Goal: Transaction & Acquisition: Purchase product/service

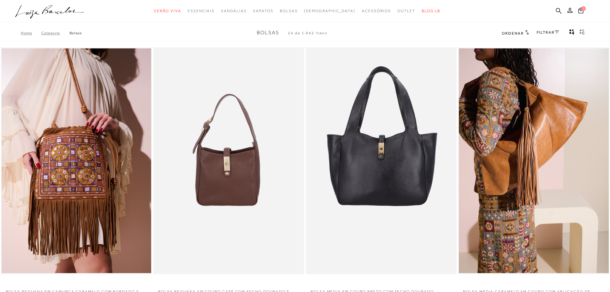
click at [547, 29] on div "FILTRAR" at bounding box center [547, 33] width 22 height 8
click at [547, 31] on link "FILTRAR" at bounding box center [547, 32] width 22 height 4
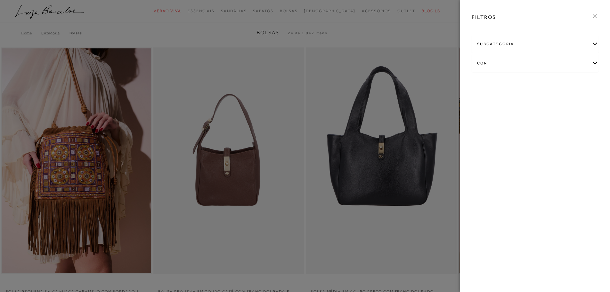
click at [500, 42] on div "subcategoria" at bounding box center [535, 44] width 126 height 17
click at [487, 62] on div "cor" at bounding box center [535, 63] width 126 height 17
click at [598, 17] on icon at bounding box center [594, 16] width 7 height 7
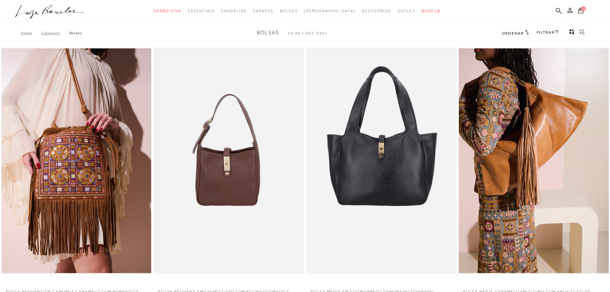
click at [522, 32] on h2 "Ordenar" at bounding box center [515, 33] width 27 height 6
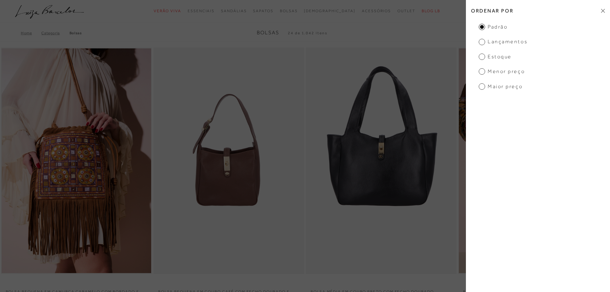
click at [481, 72] on span "Menor preço" at bounding box center [502, 71] width 46 height 7
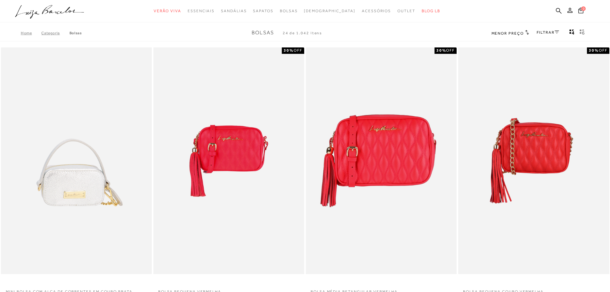
click at [583, 32] on icon "gridText6Desc" at bounding box center [581, 32] width 5 height 6
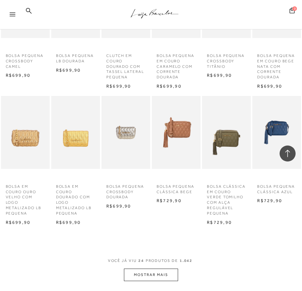
scroll to position [352, 0]
click at [148, 276] on button "MOSTRAR MAIS" at bounding box center [151, 275] width 54 height 12
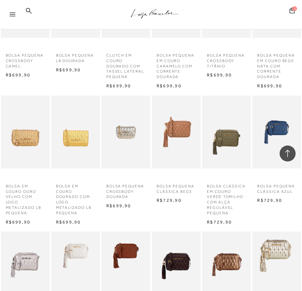
scroll to position [384, 0]
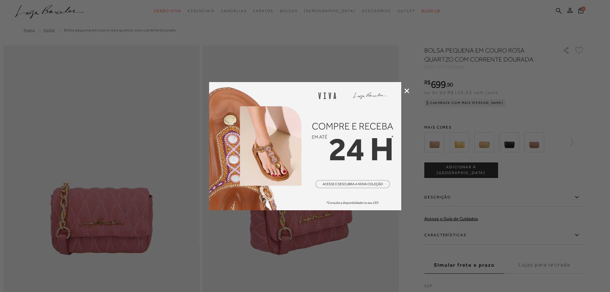
click at [405, 91] on icon at bounding box center [406, 90] width 5 height 5
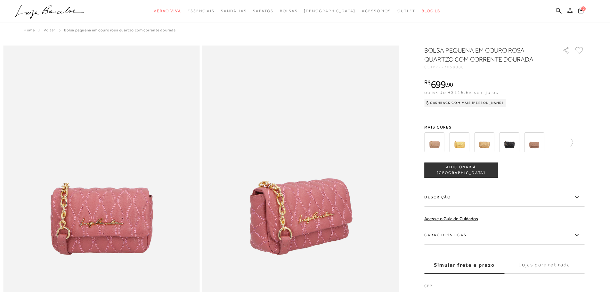
click at [493, 139] on img at bounding box center [484, 142] width 20 height 20
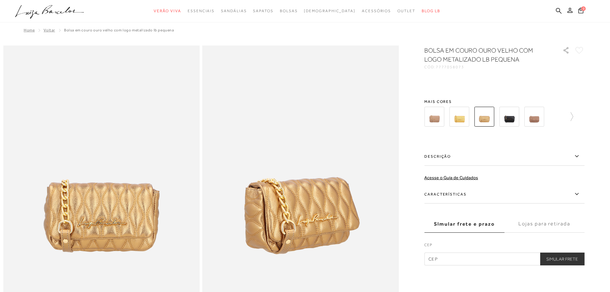
click at [483, 142] on div "BOLSA EM COURO OURO VELHO COM LOGO METALIZADO LB PEQUENA CÓD: 7777058073 × É ne…" at bounding box center [504, 155] width 160 height 219
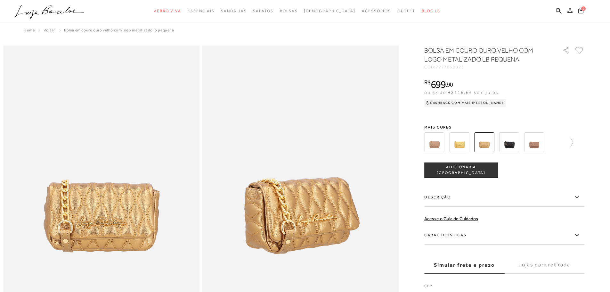
click at [486, 146] on img at bounding box center [484, 142] width 20 height 20
click at [458, 147] on img at bounding box center [459, 142] width 20 height 20
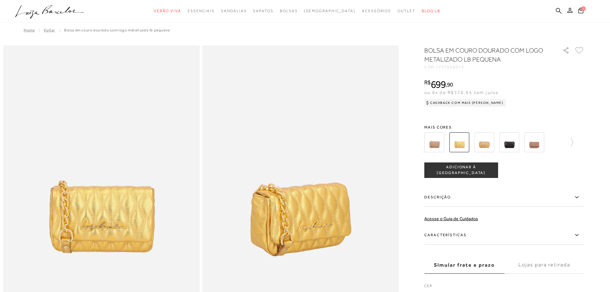
click at [435, 142] on img at bounding box center [434, 142] width 20 height 20
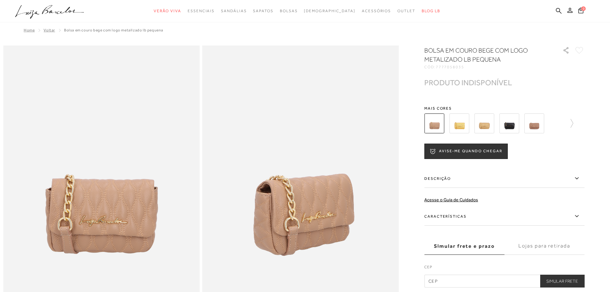
click at [531, 126] on img at bounding box center [534, 123] width 20 height 20
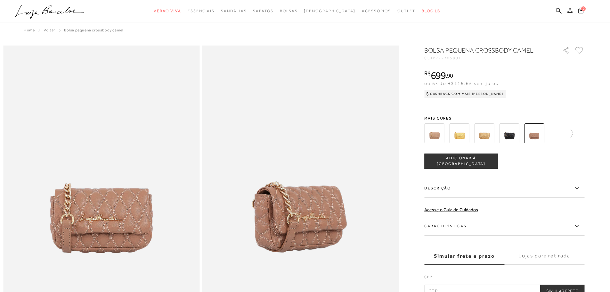
click at [512, 133] on img at bounding box center [509, 133] width 20 height 20
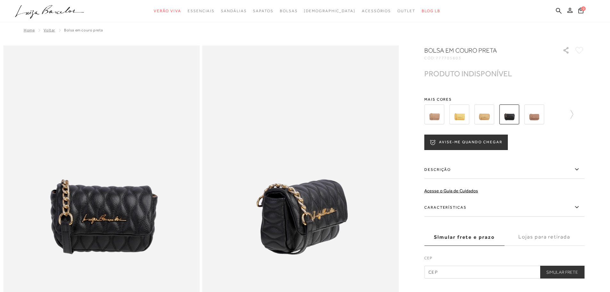
click at [535, 117] on img at bounding box center [534, 114] width 20 height 20
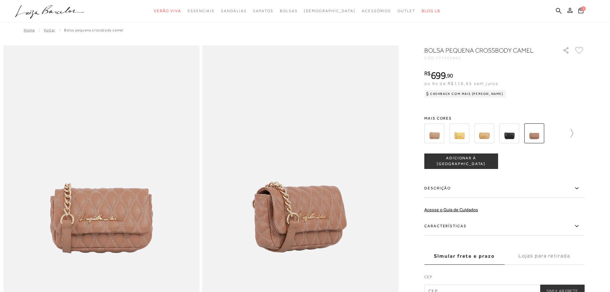
click at [578, 136] on div at bounding box center [504, 133] width 160 height 24
click at [573, 134] on icon at bounding box center [568, 133] width 9 height 9
click at [474, 134] on img at bounding box center [470, 133] width 20 height 20
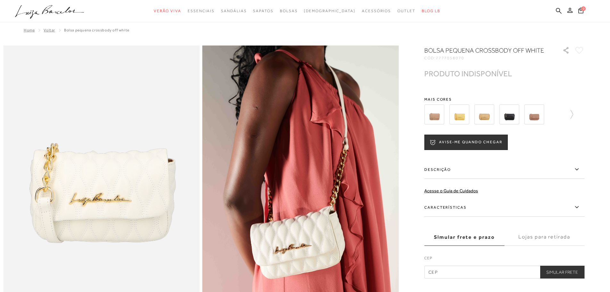
click at [466, 124] on img at bounding box center [459, 114] width 20 height 20
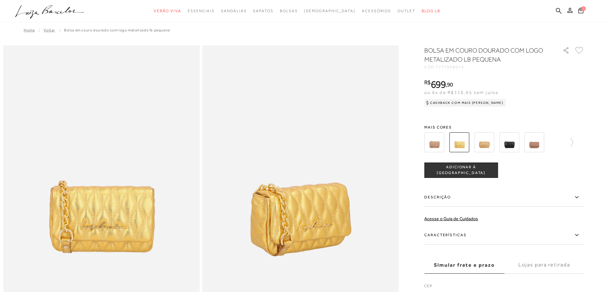
click at [488, 147] on img at bounding box center [484, 142] width 20 height 20
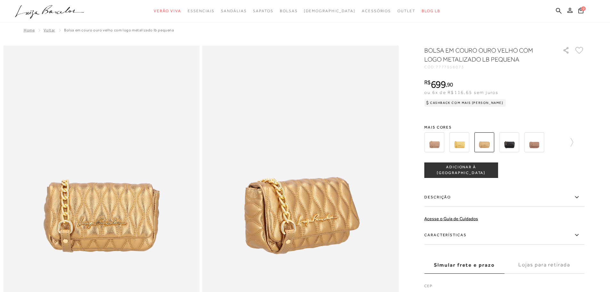
click at [506, 143] on img at bounding box center [509, 142] width 20 height 20
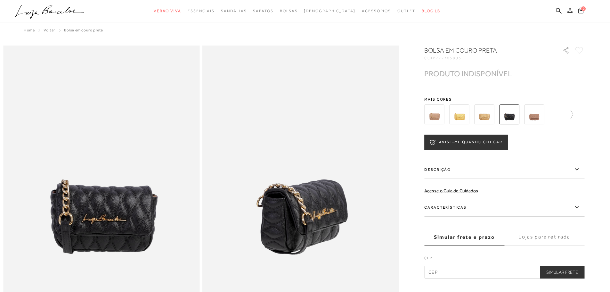
click at [537, 116] on img at bounding box center [534, 114] width 20 height 20
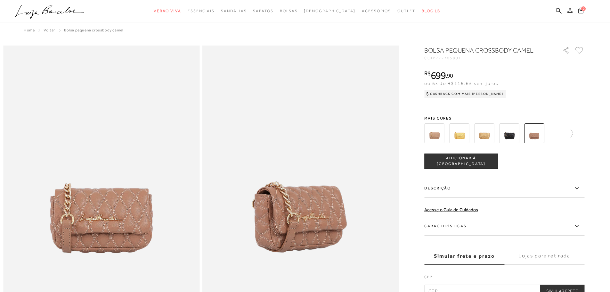
click at [576, 132] on div at bounding box center [504, 133] width 160 height 24
click at [573, 132] on icon at bounding box center [568, 133] width 9 height 9
click at [451, 137] on img at bounding box center [445, 133] width 20 height 20
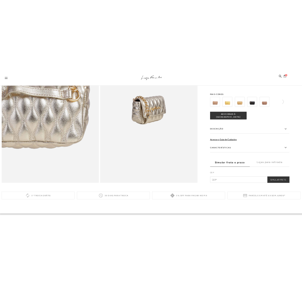
scroll to position [899, 0]
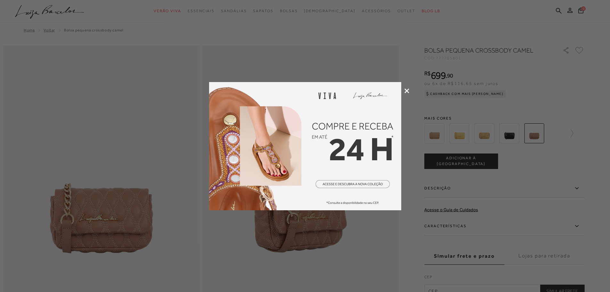
click at [406, 88] on div at bounding box center [305, 146] width 610 height 292
click at [405, 87] on div at bounding box center [305, 146] width 610 height 292
click at [409, 92] on div at bounding box center [305, 146] width 610 height 292
click at [409, 90] on div at bounding box center [305, 146] width 610 height 292
click at [408, 92] on icon at bounding box center [406, 90] width 5 height 5
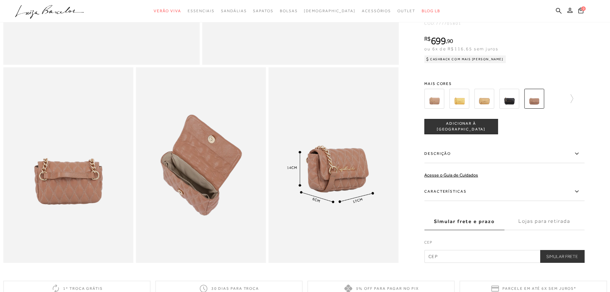
scroll to position [288, 0]
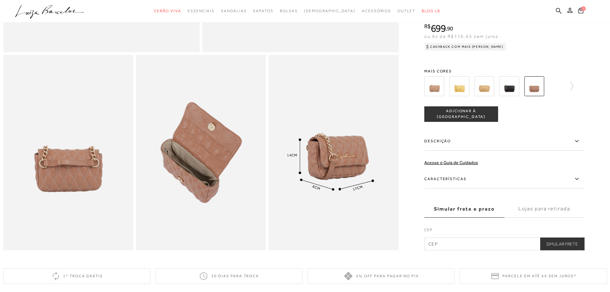
click at [44, 13] on icon ".a{fill-rule:evenodd;}" at bounding box center [49, 11] width 69 height 13
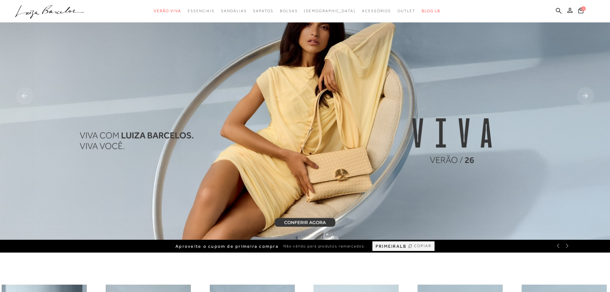
scroll to position [96, 0]
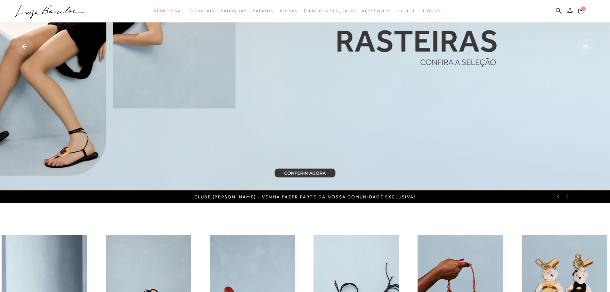
click at [567, 198] on icon at bounding box center [566, 196] width 5 height 5
click at [392, 197] on span "PRIMEIRALB" at bounding box center [390, 196] width 31 height 5
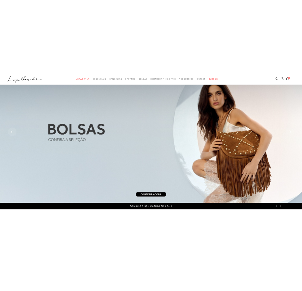
scroll to position [0, 0]
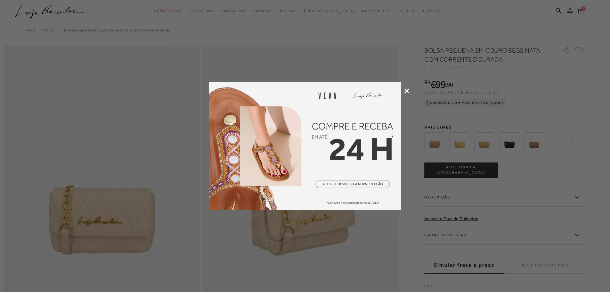
click at [408, 91] on icon at bounding box center [406, 90] width 5 height 5
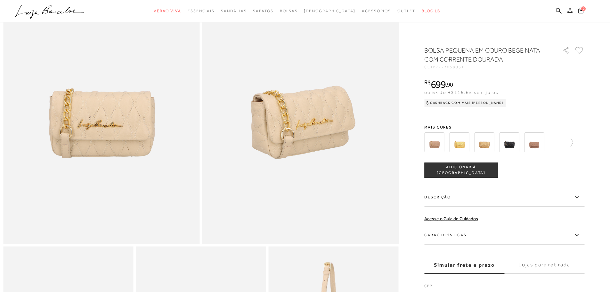
scroll to position [32, 0]
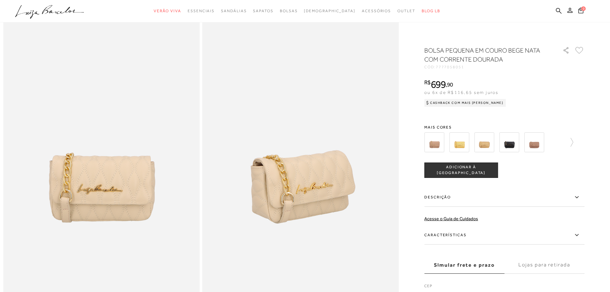
click at [513, 144] on img at bounding box center [509, 142] width 20 height 20
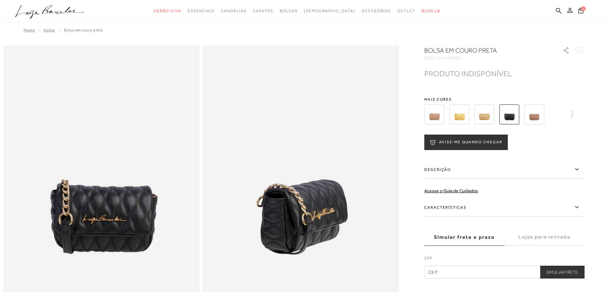
click at [436, 120] on img at bounding box center [434, 114] width 20 height 20
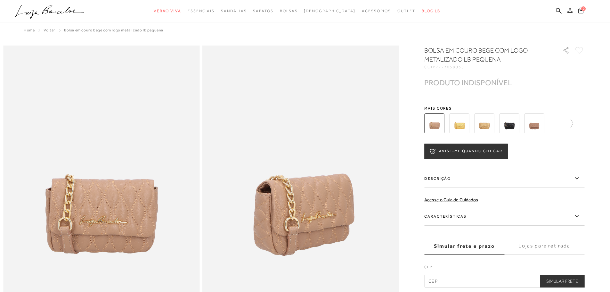
click at [460, 128] on img at bounding box center [459, 123] width 20 height 20
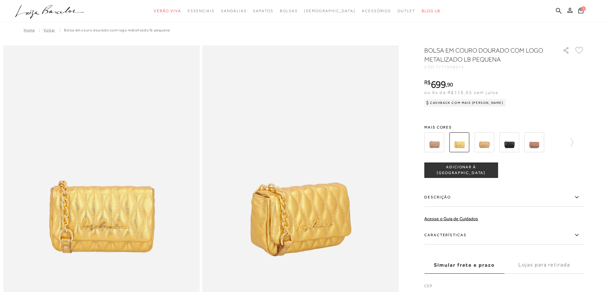
click at [538, 147] on img at bounding box center [534, 142] width 20 height 20
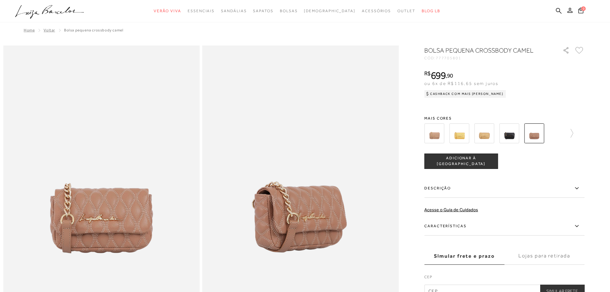
click at [462, 164] on button "ADICIONAR À [GEOGRAPHIC_DATA]" at bounding box center [461, 160] width 74 height 15
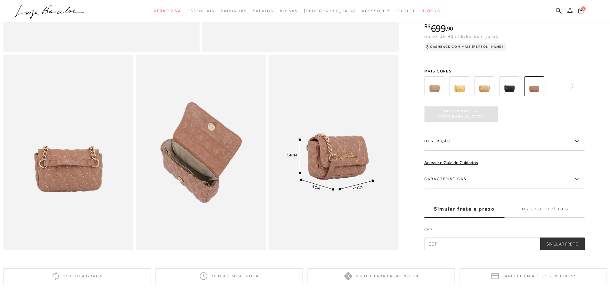
scroll to position [288, 0]
click at [544, 216] on label "Lojas para retirada" at bounding box center [544, 208] width 80 height 17
click at [0, 0] on input "Lojas para retirada" at bounding box center [0, 0] width 0 height 0
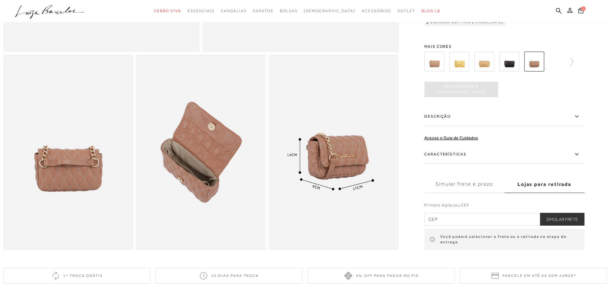
click at [432, 225] on input "text" at bounding box center [504, 219] width 160 height 13
click at [469, 222] on input "32836" at bounding box center [504, 219] width 160 height 13
type input "60192-095"
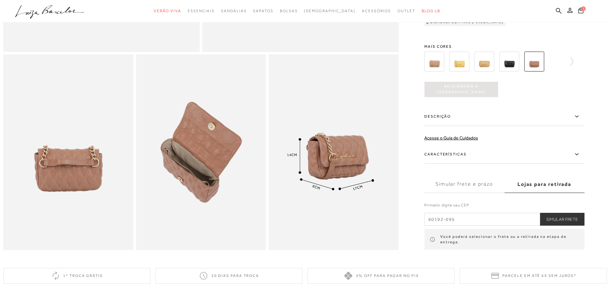
click at [564, 223] on button "Simular Frete" at bounding box center [562, 219] width 44 height 13
click at [486, 264] on div "Home Voltar Bolsa pequena crossbody camel" at bounding box center [304, 3] width 603 height 583
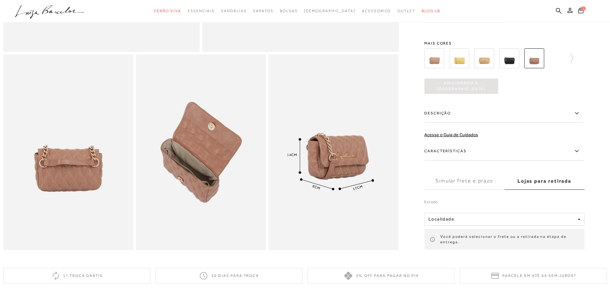
scroll to position [320, 0]
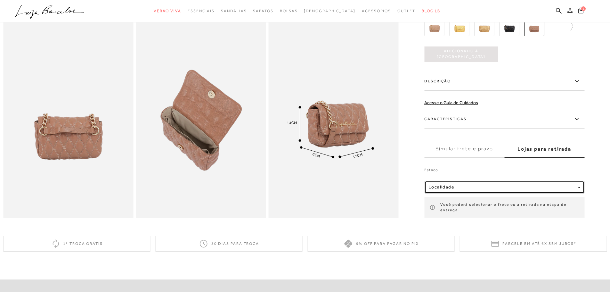
click at [455, 187] on button "Localidade" at bounding box center [504, 187] width 160 height 13
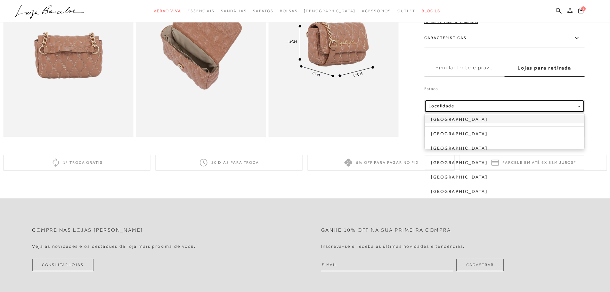
scroll to position [416, 0]
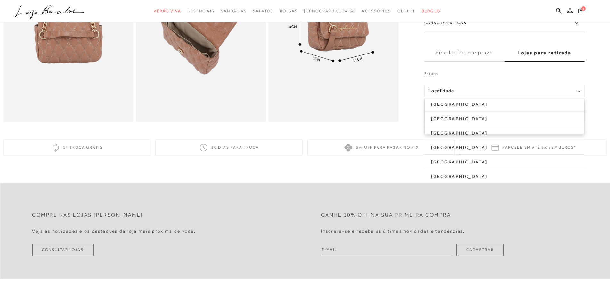
click at [463, 80] on label "Estado" at bounding box center [504, 75] width 160 height 9
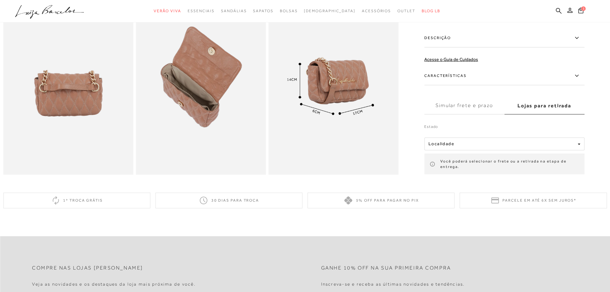
scroll to position [352, 0]
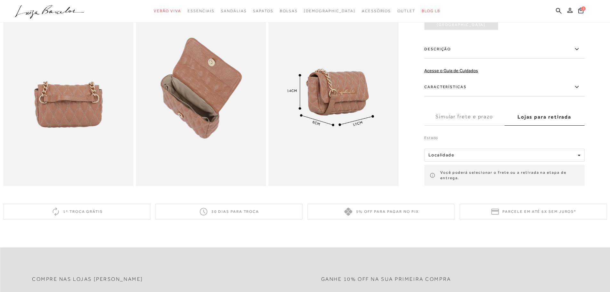
click at [476, 125] on label "Simular frete e prazo" at bounding box center [464, 116] width 80 height 17
click at [0, 0] on input "Simular frete e prazo" at bounding box center [0, 0] width 0 height 0
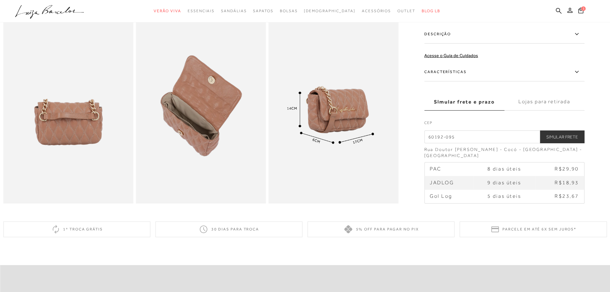
scroll to position [320, 0]
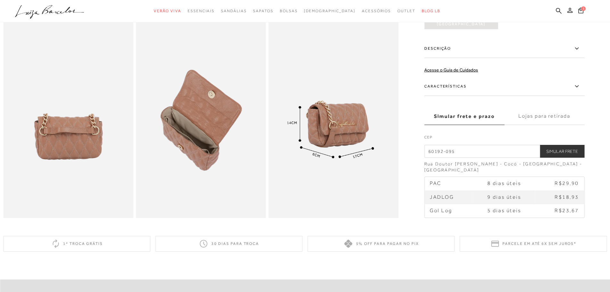
click at [547, 124] on label "Lojas para retirada" at bounding box center [544, 115] width 80 height 17
click at [0, 0] on input "Lojas para retirada" at bounding box center [0, 0] width 0 height 0
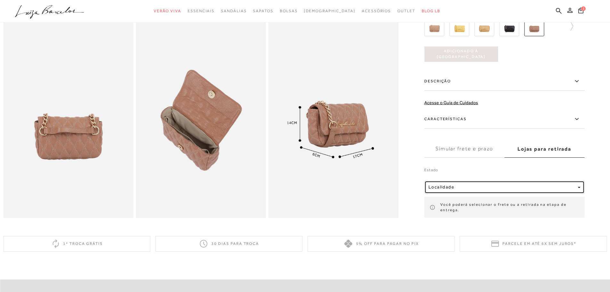
click at [447, 189] on span "Localidade" at bounding box center [441, 186] width 26 height 5
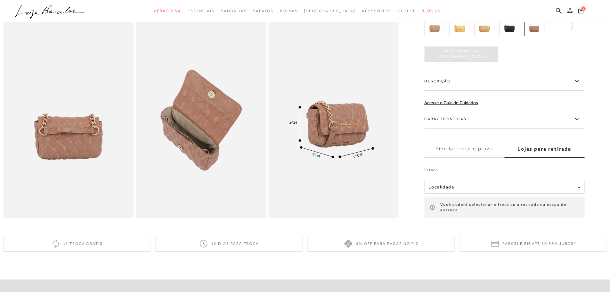
click at [467, 157] on label "Simular frete e prazo" at bounding box center [464, 148] width 80 height 17
click at [0, 0] on input "Simular frete e prazo" at bounding box center [0, 0] width 0 height 0
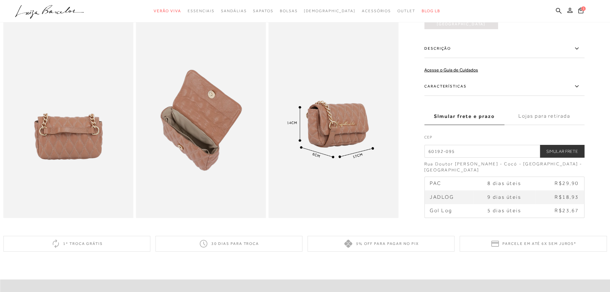
click at [567, 157] on button "Simular Frete" at bounding box center [562, 150] width 44 height 13
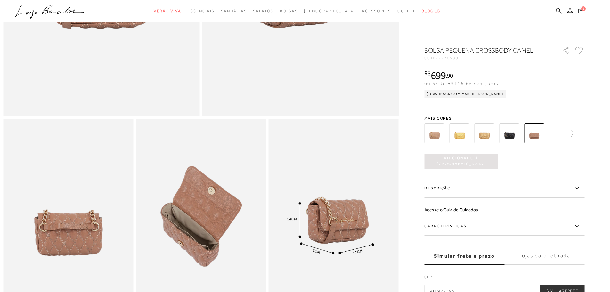
scroll to position [160, 0]
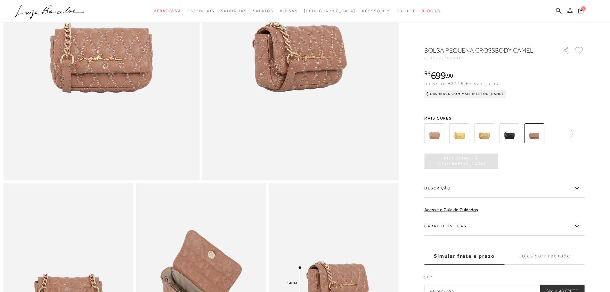
click at [584, 4] on div at bounding box center [305, 11] width 610 height 22
click at [583, 9] on span "1" at bounding box center [583, 8] width 4 height 4
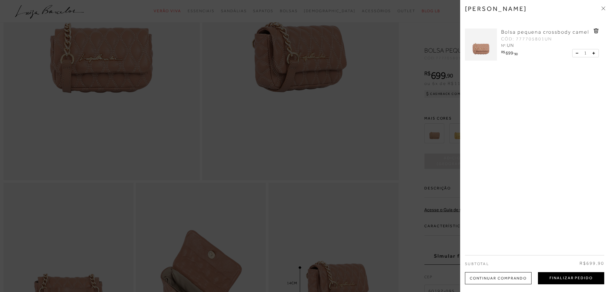
click at [567, 277] on button "Finalizar Pedido" at bounding box center [571, 278] width 66 height 12
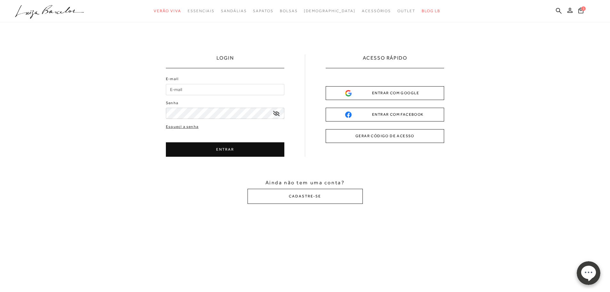
click at [189, 88] on input "E-mail" at bounding box center [225, 89] width 118 height 11
type input "julia.assuncao@gmail.com"
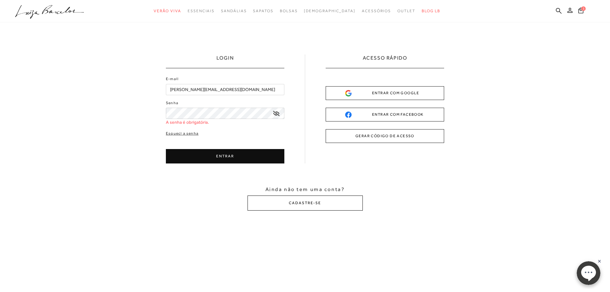
click at [322, 201] on button "CADASTRE-SE" at bounding box center [304, 202] width 115 height 15
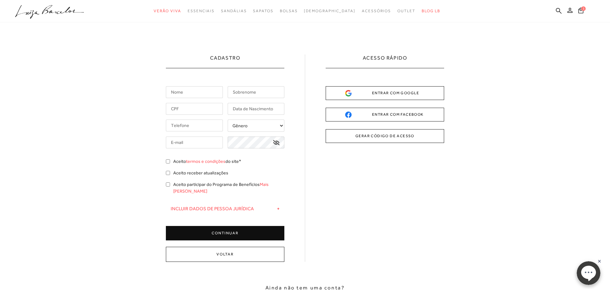
click at [194, 88] on input "text" at bounding box center [194, 92] width 57 height 12
type input "julia"
type input "assuncao"
type input "(85) 98869-8084"
type input "julinha_brasil@hotmail.com"
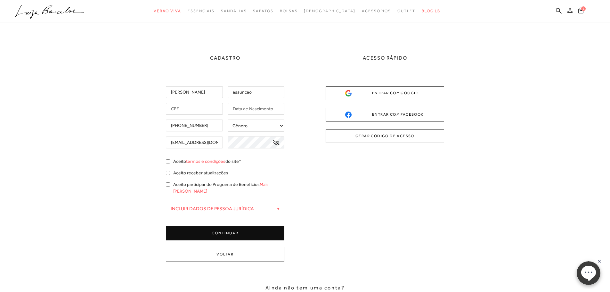
click at [250, 126] on select "Gênero Feminino Masculino" at bounding box center [256, 125] width 57 height 12
select select
click at [228, 119] on select "Gênero Feminino Masculino" at bounding box center [256, 125] width 57 height 12
click at [258, 106] on input "text" at bounding box center [256, 109] width 57 height 12
type input "09/12/1985"
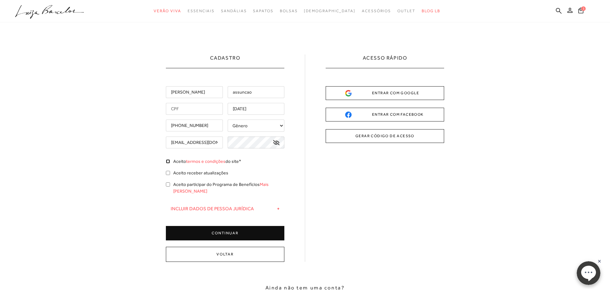
click at [168, 162] on input "Aceito termos e condições do site*" at bounding box center [168, 161] width 4 height 4
checkbox input "true"
click at [172, 175] on div "Aceito receber atualizações" at bounding box center [225, 173] width 118 height 8
click at [167, 181] on div "Aceito participar do Programa de Benefícios Mais Luiza" at bounding box center [225, 188] width 118 height 15
click at [166, 185] on input "Aceito participar do Programa de Benefícios Mais Luiza" at bounding box center [168, 184] width 4 height 4
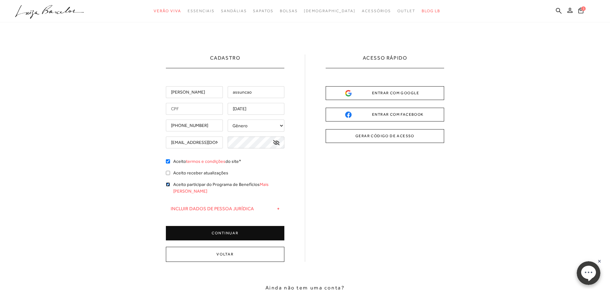
checkbox input "true"
click at [165, 174] on div "Cadastro julia assuncao 09/12/1985 Gênero" at bounding box center [305, 181] width 610 height 318
click at [169, 173] on input "Aceito receber atualizações" at bounding box center [168, 173] width 4 height 4
checkbox input "true"
click at [216, 226] on button "CONTINUAR" at bounding box center [225, 233] width 118 height 14
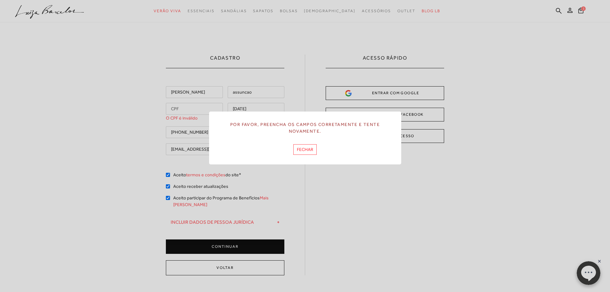
click at [306, 149] on button "FECHAR" at bounding box center [304, 149] width 23 height 11
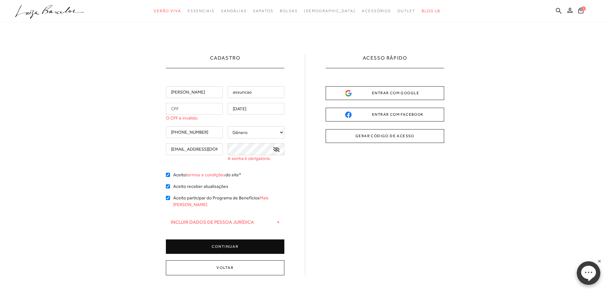
click at [214, 133] on input "(85) 98869-8084" at bounding box center [194, 132] width 57 height 12
type input "(85) 98869-8084"
click at [213, 150] on input "julinha_brasil@hotmail.com" at bounding box center [194, 149] width 57 height 12
type input "julia.assuncao@gmail.com"
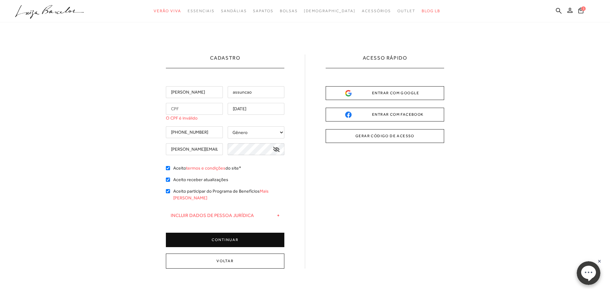
click at [276, 149] on icon at bounding box center [276, 149] width 6 height 5
click at [248, 233] on button "CONTINUAR" at bounding box center [225, 239] width 118 height 14
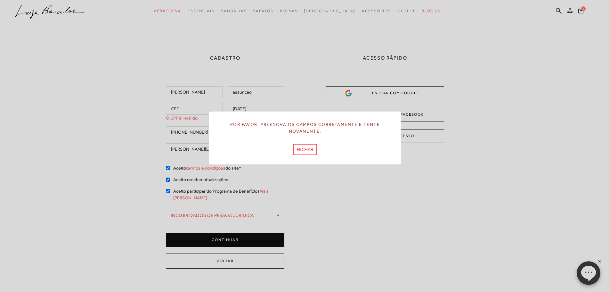
click at [301, 151] on button "FECHAR" at bounding box center [304, 149] width 23 height 11
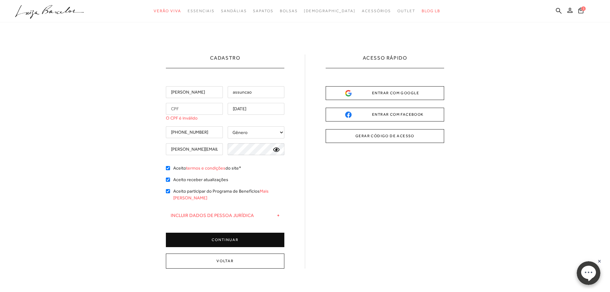
click at [196, 108] on input "text" at bounding box center [194, 109] width 57 height 12
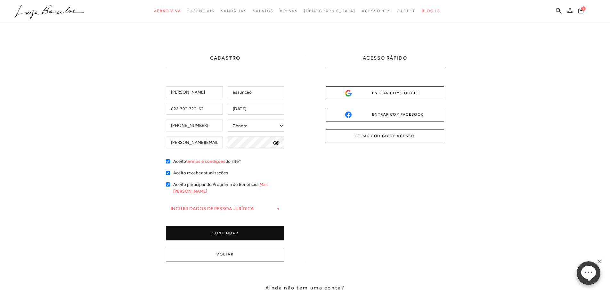
type input "022.793.723-63"
click at [244, 228] on button "CONTINUAR" at bounding box center [225, 233] width 118 height 14
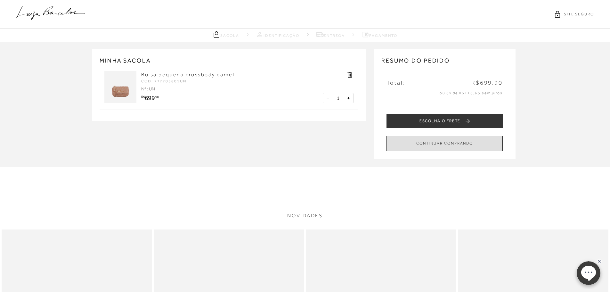
click at [452, 143] on button "CONTINUAR COMPRANDO" at bounding box center [444, 143] width 116 height 15
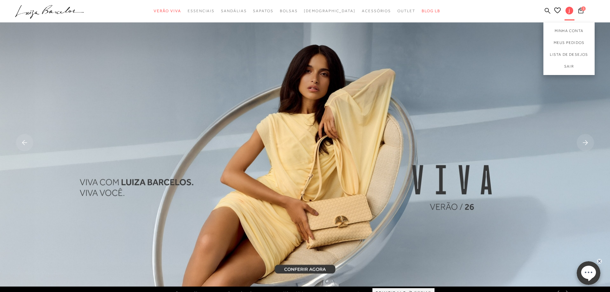
click at [567, 10] on span "j" at bounding box center [569, 11] width 8 height 8
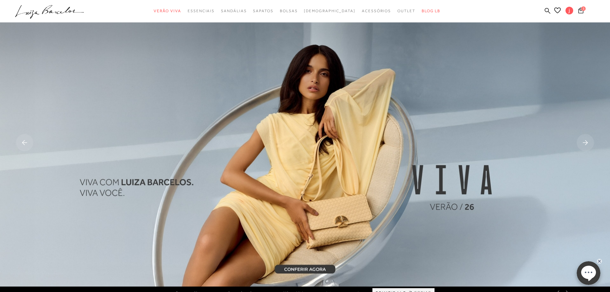
click at [586, 10] on div "1" at bounding box center [593, 11] width 34 height 9
click at [583, 9] on span "1" at bounding box center [583, 8] width 4 height 4
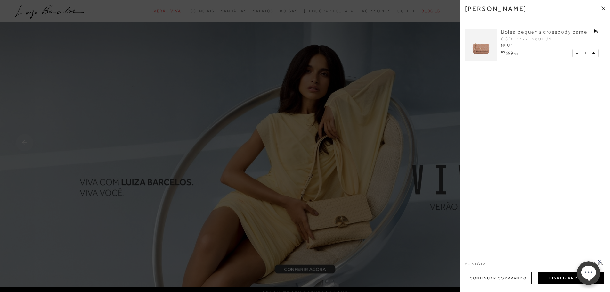
click at [565, 277] on button "Finalizar Pedido" at bounding box center [571, 278] width 66 height 12
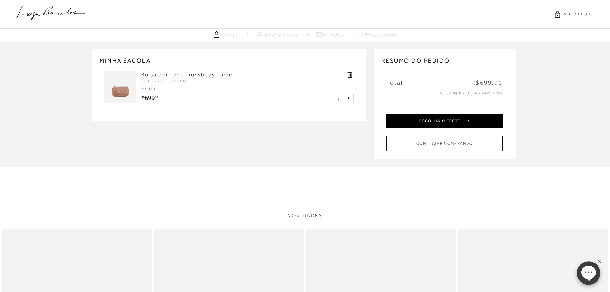
click at [418, 124] on button "ESCOLHA O FRETE" at bounding box center [444, 121] width 116 height 14
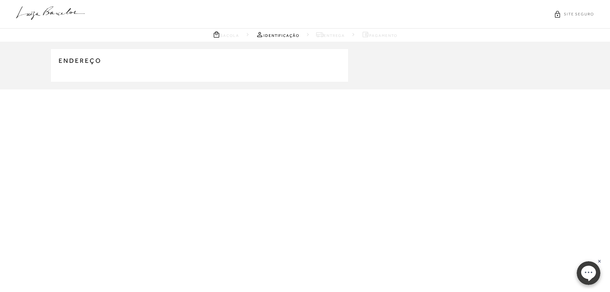
type input "(85) 98869-8084"
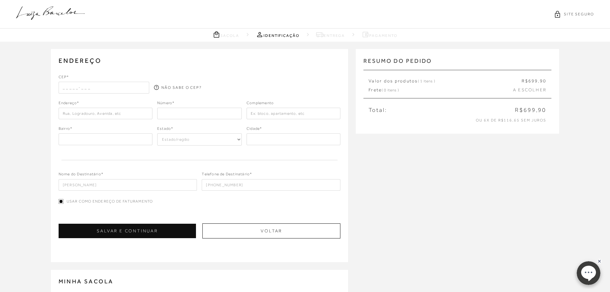
click at [78, 83] on input "text" at bounding box center [104, 88] width 91 height 12
type input "60192-095"
type input "Rua Doutor Gilberto Studart"
type input "1160"
type input "Rua Doutor Gilberto"
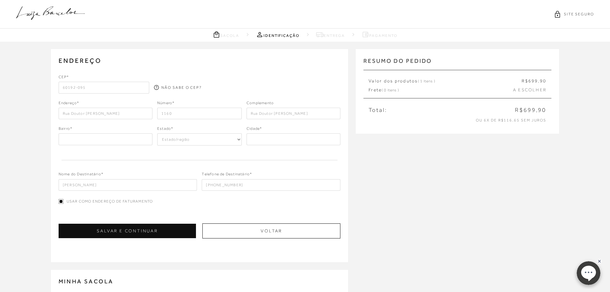
type input "CE"
select select "CE"
type input "Fortaleza"
type input "(85) 98869-8084"
type input "Cocó"
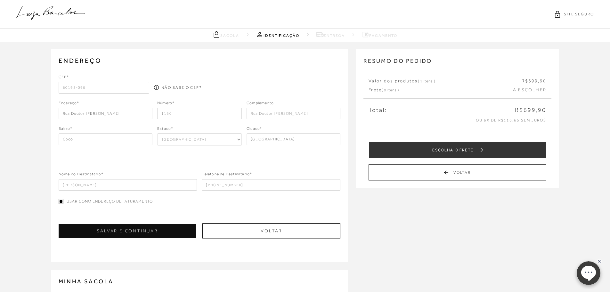
scroll to position [32, 0]
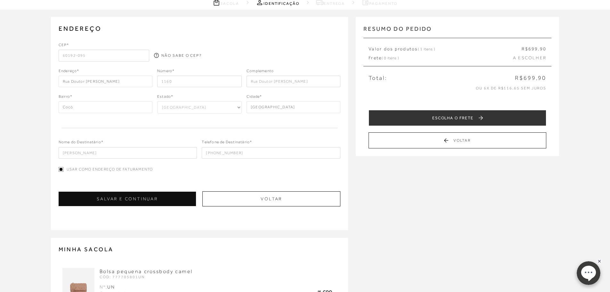
click at [313, 83] on input "Rua Doutor Gilberto" at bounding box center [293, 82] width 94 height 12
type input "202"
click at [291, 126] on div "CEP* 60192-095 NÃO SABE O CEP? Endereço* Rua Doutor Gilberto Studart 1160" at bounding box center [200, 100] width 282 height 117
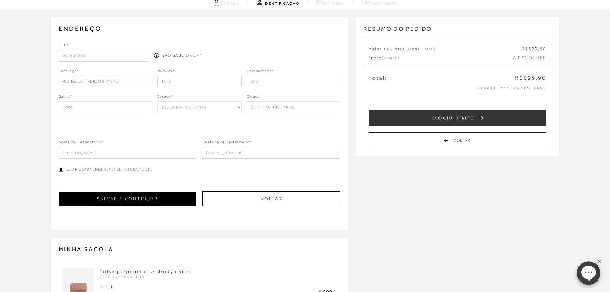
click at [136, 200] on button "SALVAR E CONTINUAR" at bounding box center [128, 198] width 138 height 14
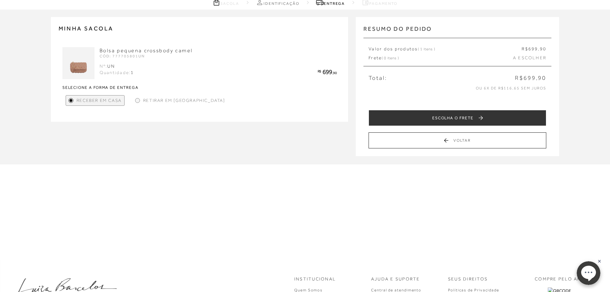
scroll to position [0, 0]
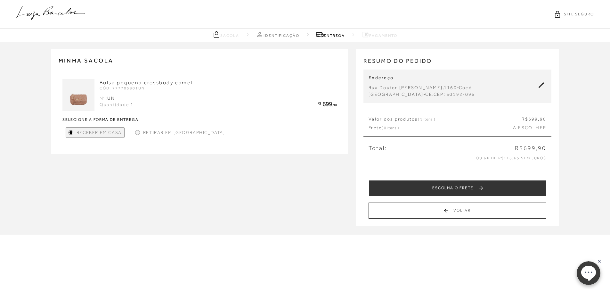
click at [136, 133] on div at bounding box center [137, 132] width 3 height 3
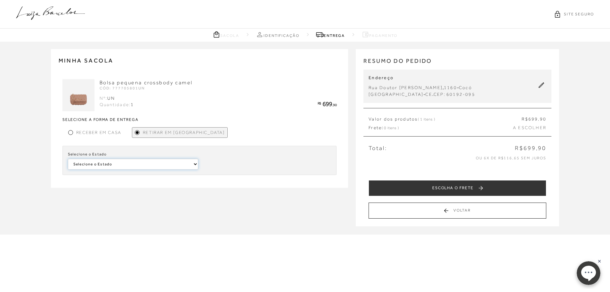
click at [105, 161] on select "Selecione o Estado Rio de Janeiro São Paulo Mato Grosso Paraná Maranhão Minas G…" at bounding box center [133, 163] width 130 height 11
click at [88, 133] on span "Receber em Casa" at bounding box center [98, 132] width 45 height 7
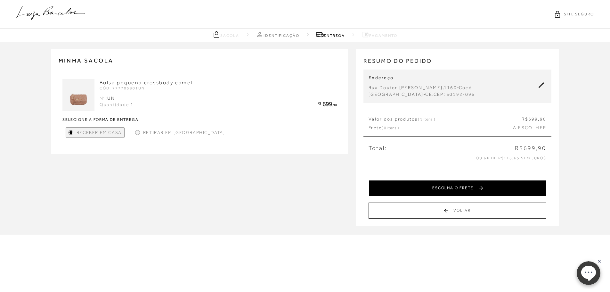
click at [483, 191] on button "ESCOLHA O FRETE" at bounding box center [457, 188] width 178 height 16
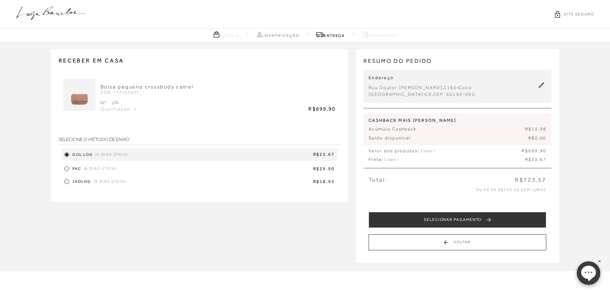
click at [194, 182] on span "R$18.93" at bounding box center [232, 181] width 206 height 6
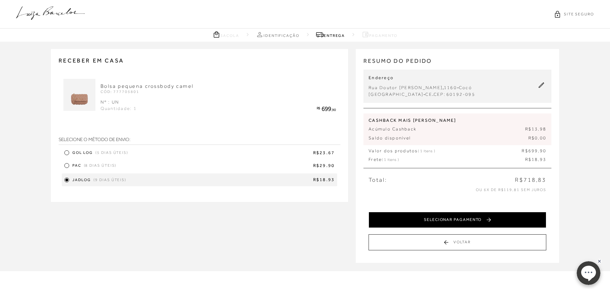
click at [448, 219] on button "SELECIONAR PAGAMENTO" at bounding box center [457, 220] width 178 height 16
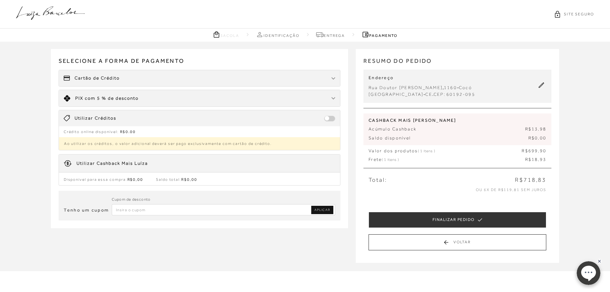
click at [137, 209] on input "Inserir Código da Promoção" at bounding box center [224, 209] width 224 height 11
paste input "PRIMEIRALB"
type input "PRIMEIRALB"
click at [325, 209] on span "APLICAR" at bounding box center [322, 209] width 16 height 4
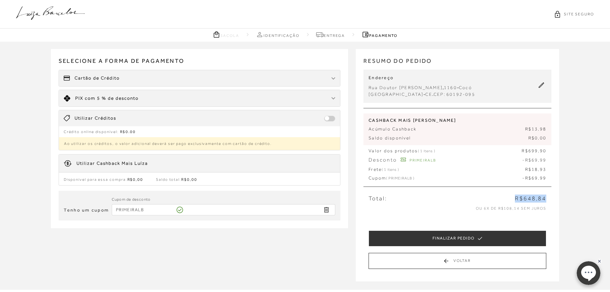
drag, startPoint x: 516, startPoint y: 198, endPoint x: 548, endPoint y: 197, distance: 31.4
click at [548, 197] on div "Total: R$648,84" at bounding box center [457, 198] width 188 height 8
copy span "R$648,84"
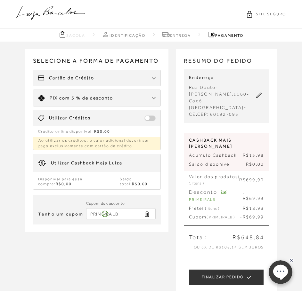
click at [77, 98] on span "com 5 % de desconto" at bounding box center [86, 97] width 54 height 5
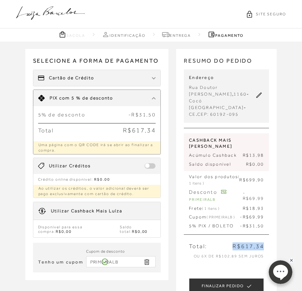
drag, startPoint x: 234, startPoint y: 233, endPoint x: 267, endPoint y: 234, distance: 33.0
click at [267, 243] on div "Total: R$617,34" at bounding box center [226, 247] width 85 height 8
copy span "R$617,34"
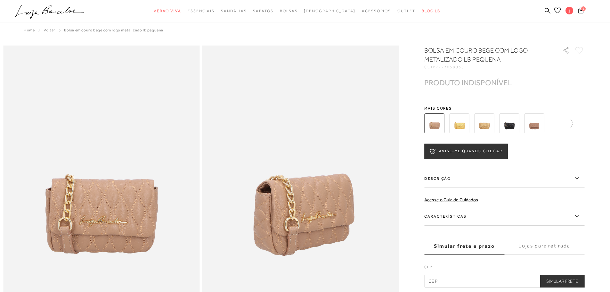
click at [458, 125] on img at bounding box center [459, 123] width 20 height 20
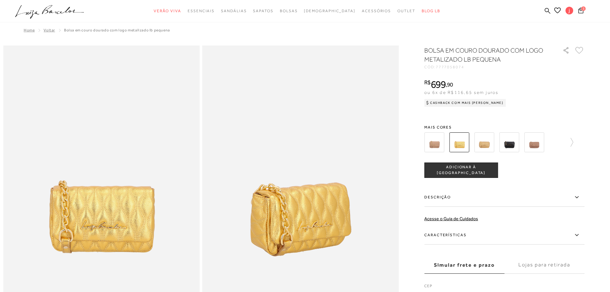
click at [488, 146] on img at bounding box center [484, 142] width 20 height 20
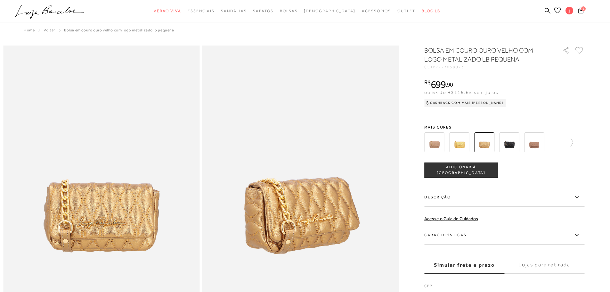
click at [507, 139] on img at bounding box center [509, 142] width 20 height 20
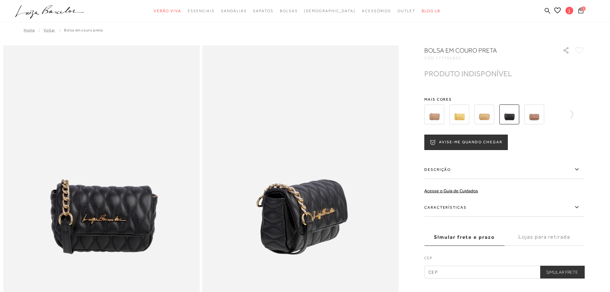
click at [534, 117] on img at bounding box center [534, 114] width 20 height 20
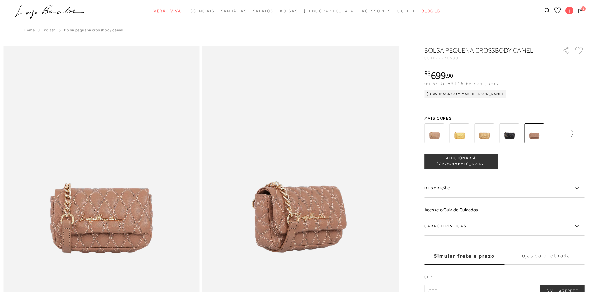
click at [573, 135] on icon at bounding box center [568, 133] width 9 height 9
click at [448, 135] on img at bounding box center [445, 133] width 20 height 20
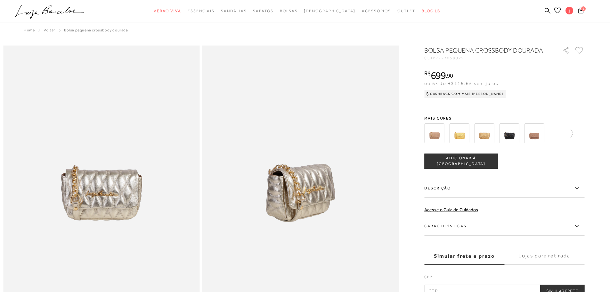
click at [534, 136] on img at bounding box center [534, 133] width 20 height 20
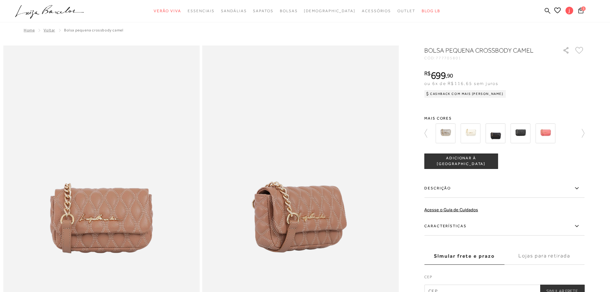
click at [477, 135] on img at bounding box center [470, 133] width 20 height 20
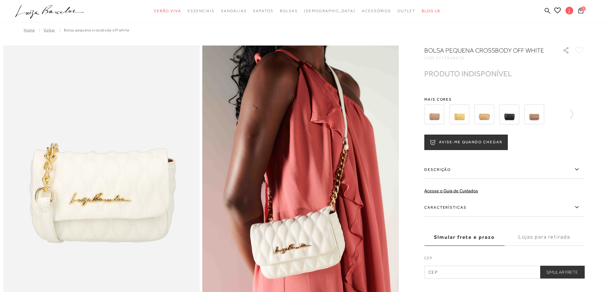
click at [576, 121] on div at bounding box center [504, 114] width 160 height 24
click at [573, 119] on icon at bounding box center [568, 114] width 9 height 9
click at [494, 124] on img at bounding box center [495, 114] width 20 height 20
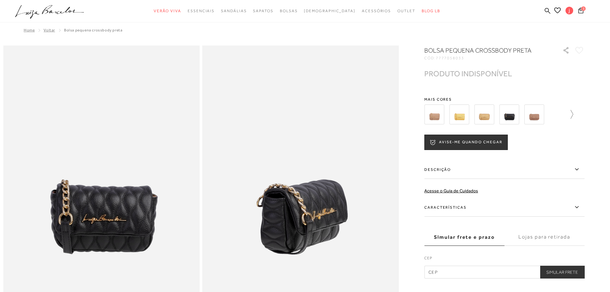
click at [573, 117] on icon at bounding box center [568, 114] width 9 height 9
click at [528, 113] on img at bounding box center [520, 114] width 20 height 20
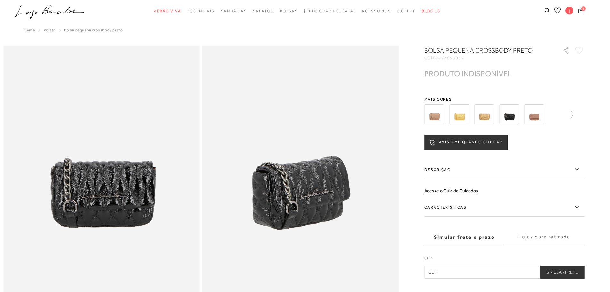
click at [541, 117] on img at bounding box center [534, 114] width 20 height 20
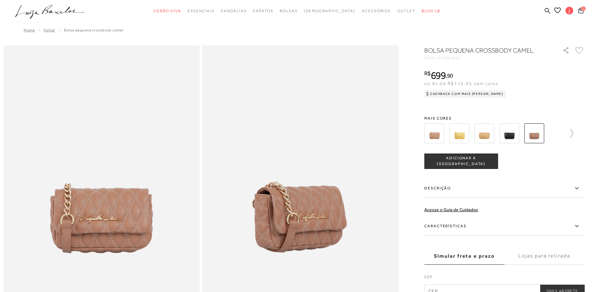
click at [573, 133] on icon at bounding box center [568, 133] width 9 height 9
click at [549, 133] on img at bounding box center [545, 133] width 20 height 20
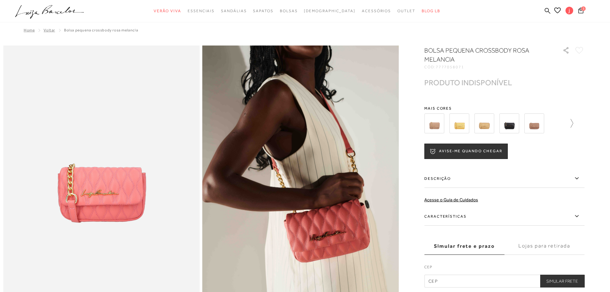
click at [573, 125] on icon at bounding box center [568, 123] width 9 height 9
click at [546, 127] on img at bounding box center [545, 123] width 20 height 20
click at [526, 127] on img at bounding box center [520, 123] width 20 height 20
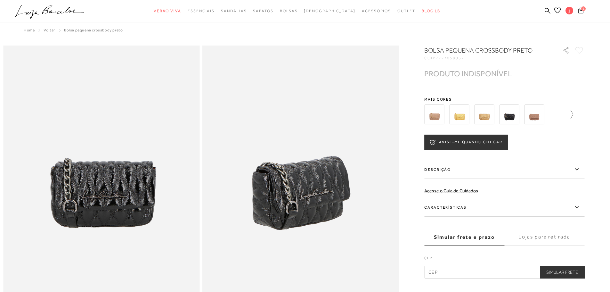
click at [573, 115] on icon at bounding box center [568, 114] width 9 height 9
click at [496, 116] on img at bounding box center [495, 114] width 20 height 20
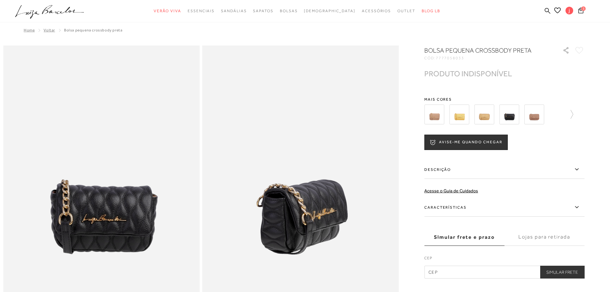
click at [513, 117] on img at bounding box center [509, 114] width 20 height 20
click at [45, 31] on span "Voltar" at bounding box center [50, 30] width 12 height 4
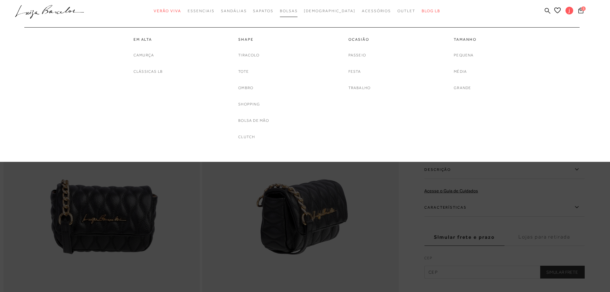
click at [298, 9] on span "Bolsas" at bounding box center [289, 11] width 18 height 4
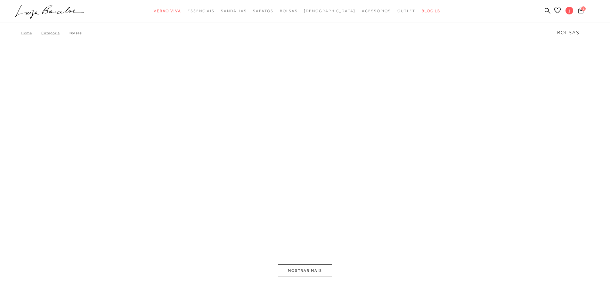
click at [52, 34] on link "Categoria" at bounding box center [55, 33] width 28 height 4
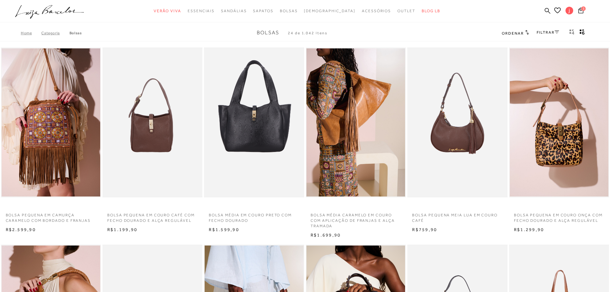
click at [548, 30] on link "FILTRAR" at bounding box center [547, 32] width 22 height 4
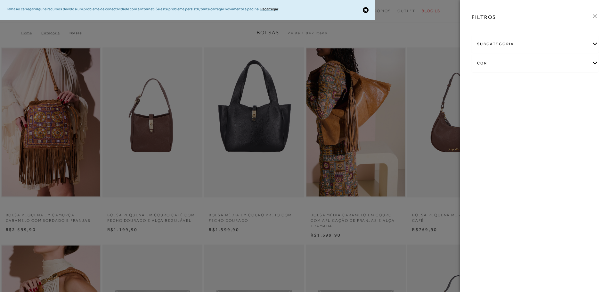
click at [597, 16] on icon at bounding box center [594, 16] width 7 height 7
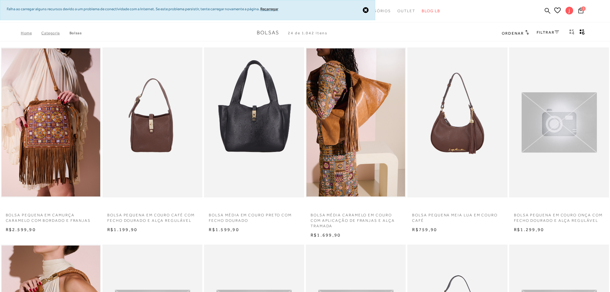
click at [584, 32] on icon "gridText6Desc" at bounding box center [581, 32] width 5 height 6
click at [518, 31] on span "Ordenar" at bounding box center [513, 33] width 22 height 4
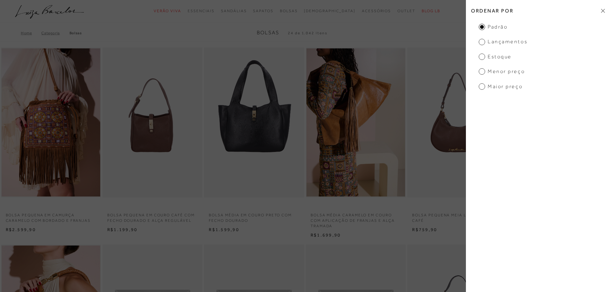
click at [483, 69] on span "Menor preço" at bounding box center [502, 71] width 46 height 7
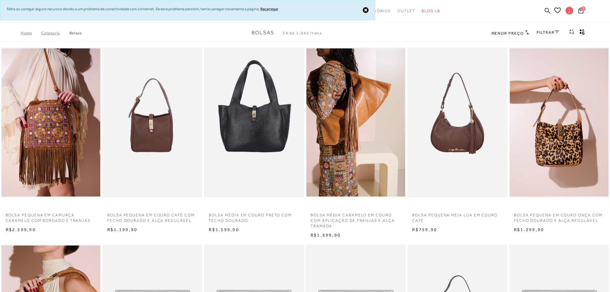
click at [594, 29] on div "Home Categoria [GEOGRAPHIC_DATA] Bolsas 24 de 1.042 itens Menor preço Ordenar p…" at bounding box center [305, 33] width 610 height 17
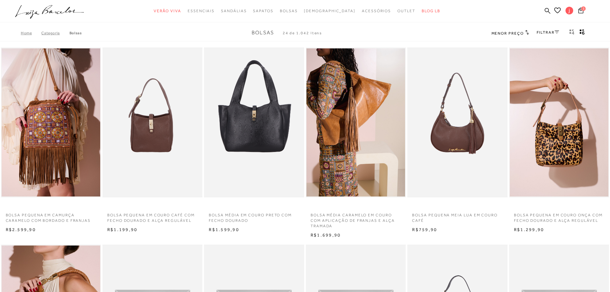
click at [544, 31] on link "FILTRAR" at bounding box center [547, 32] width 22 height 4
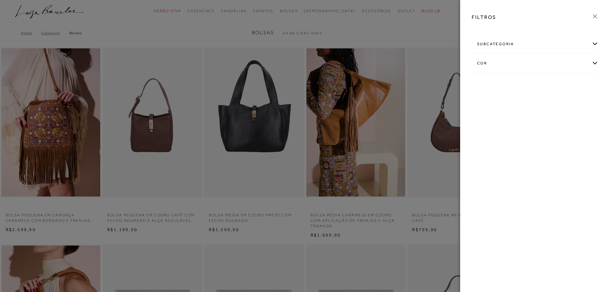
click at [593, 15] on icon at bounding box center [594, 16] width 7 height 7
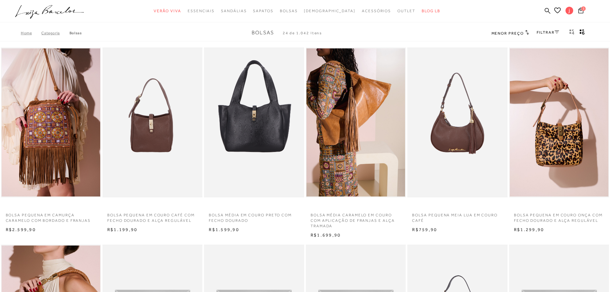
click at [579, 33] on icon "gridText6Desc" at bounding box center [581, 32] width 5 height 6
click at [572, 31] on icon "Mostrar 4 produtos por linha" at bounding box center [573, 30] width 3 height 3
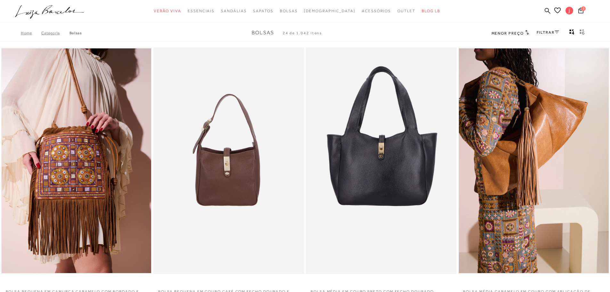
click at [502, 37] on div "Menor preço Ordenar por Padrão Lançamentos [GEOGRAPHIC_DATA] Menor preço Maior …" at bounding box center [509, 33] width 37 height 8
click at [519, 35] on span "Menor preço" at bounding box center [507, 33] width 32 height 4
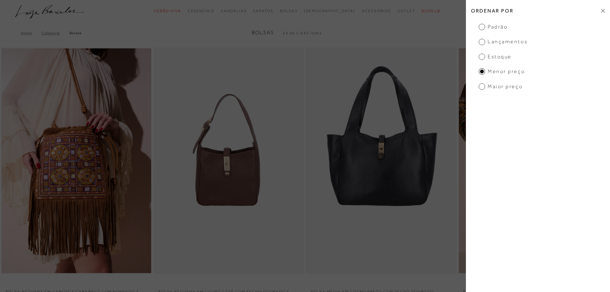
click at [482, 86] on span "Maior preço" at bounding box center [501, 86] width 44 height 7
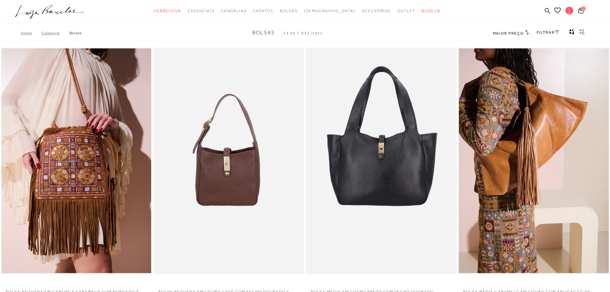
click at [517, 35] on span "Maior preço" at bounding box center [508, 33] width 31 height 4
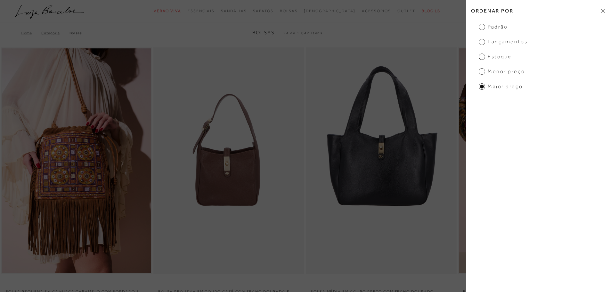
click at [481, 29] on span "Padrão" at bounding box center [493, 26] width 29 height 7
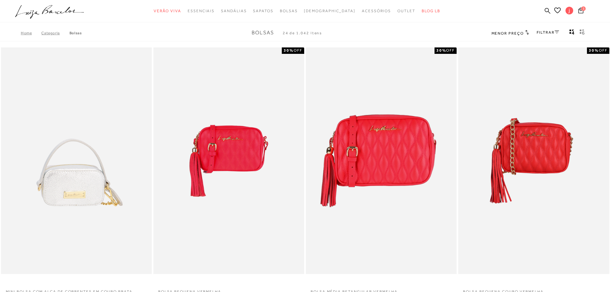
click at [582, 32] on icon "gridText6Desc" at bounding box center [581, 32] width 5 height 6
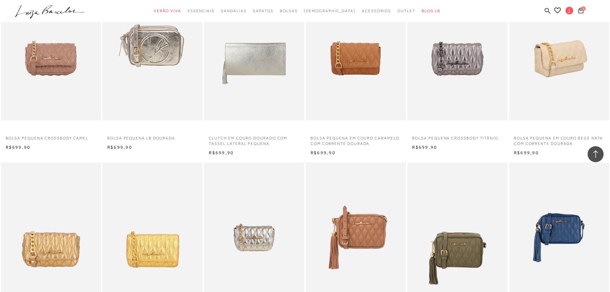
scroll to position [544, 0]
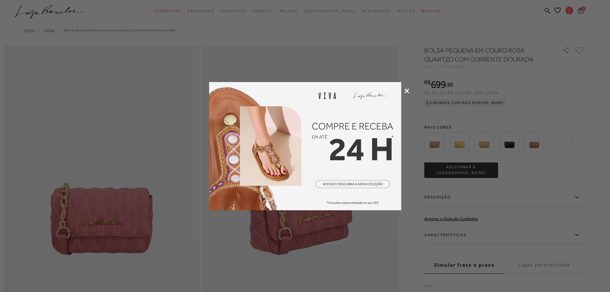
click at [406, 91] on icon at bounding box center [406, 90] width 5 height 5
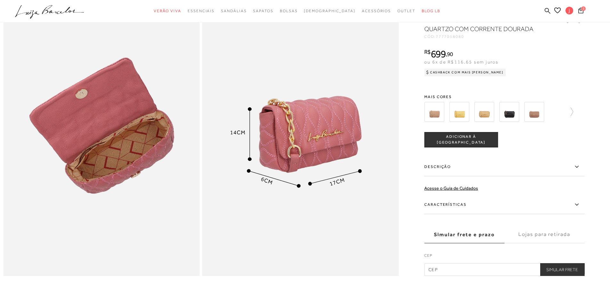
scroll to position [544, 0]
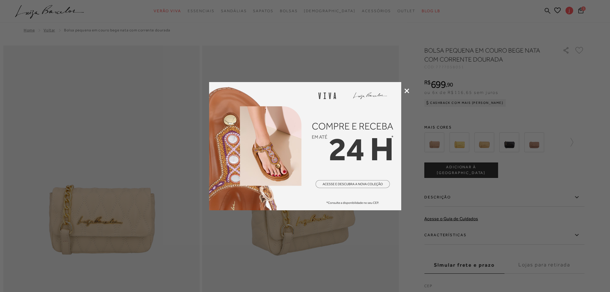
click at [407, 88] on icon at bounding box center [406, 90] width 5 height 5
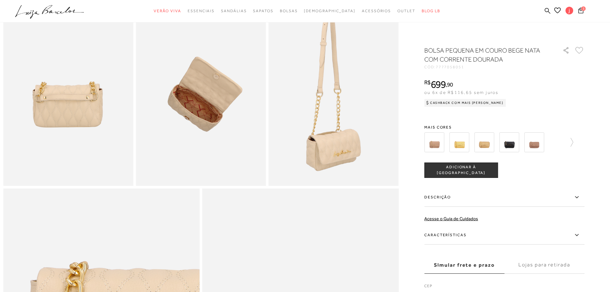
scroll to position [320, 0]
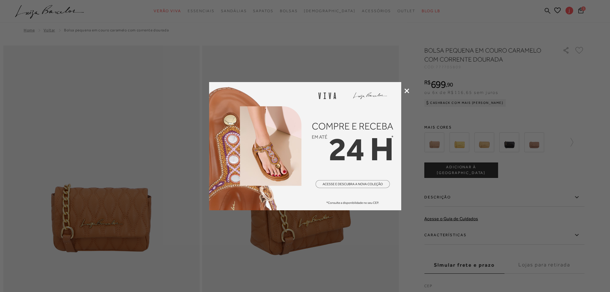
click at [407, 90] on icon at bounding box center [406, 90] width 5 height 5
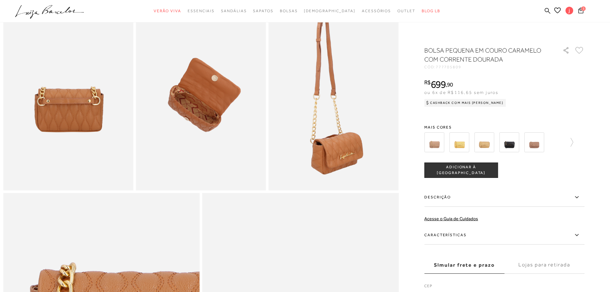
scroll to position [320, 0]
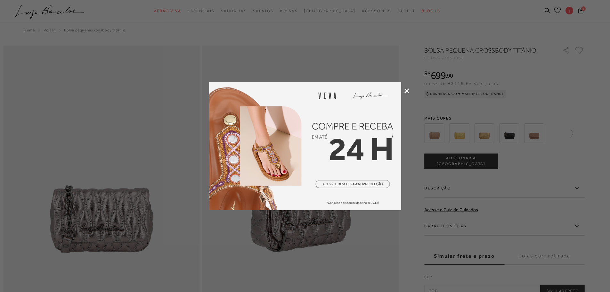
click at [405, 90] on icon at bounding box center [406, 90] width 5 height 5
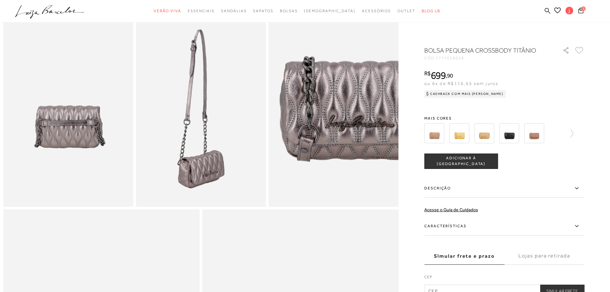
scroll to position [320, 0]
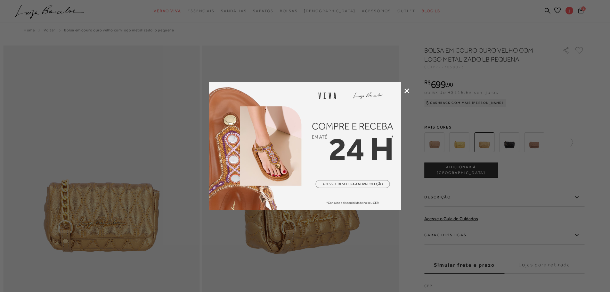
drag, startPoint x: 407, startPoint y: 92, endPoint x: 451, endPoint y: 106, distance: 46.4
click at [407, 92] on icon at bounding box center [406, 90] width 5 height 5
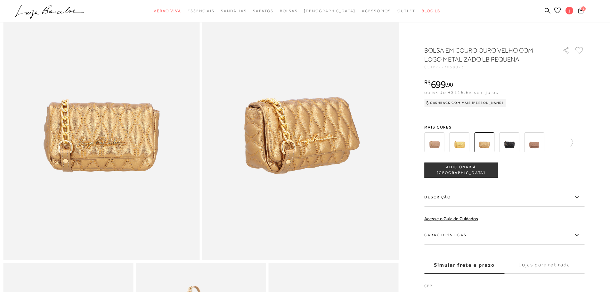
scroll to position [64, 0]
